Goal: Task Accomplishment & Management: Use online tool/utility

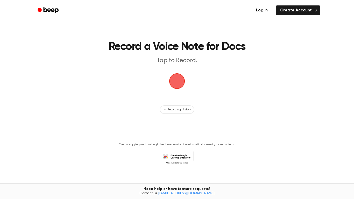
click at [171, 88] on span "button" at bounding box center [177, 81] width 14 height 14
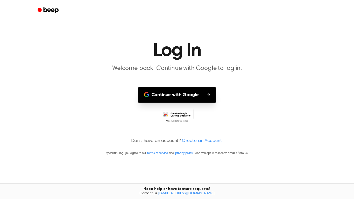
click at [176, 110] on icon at bounding box center [176, 116] width 33 height 14
click at [191, 94] on button "Continue with Google" at bounding box center [177, 94] width 78 height 15
